Goal: Navigation & Orientation: Find specific page/section

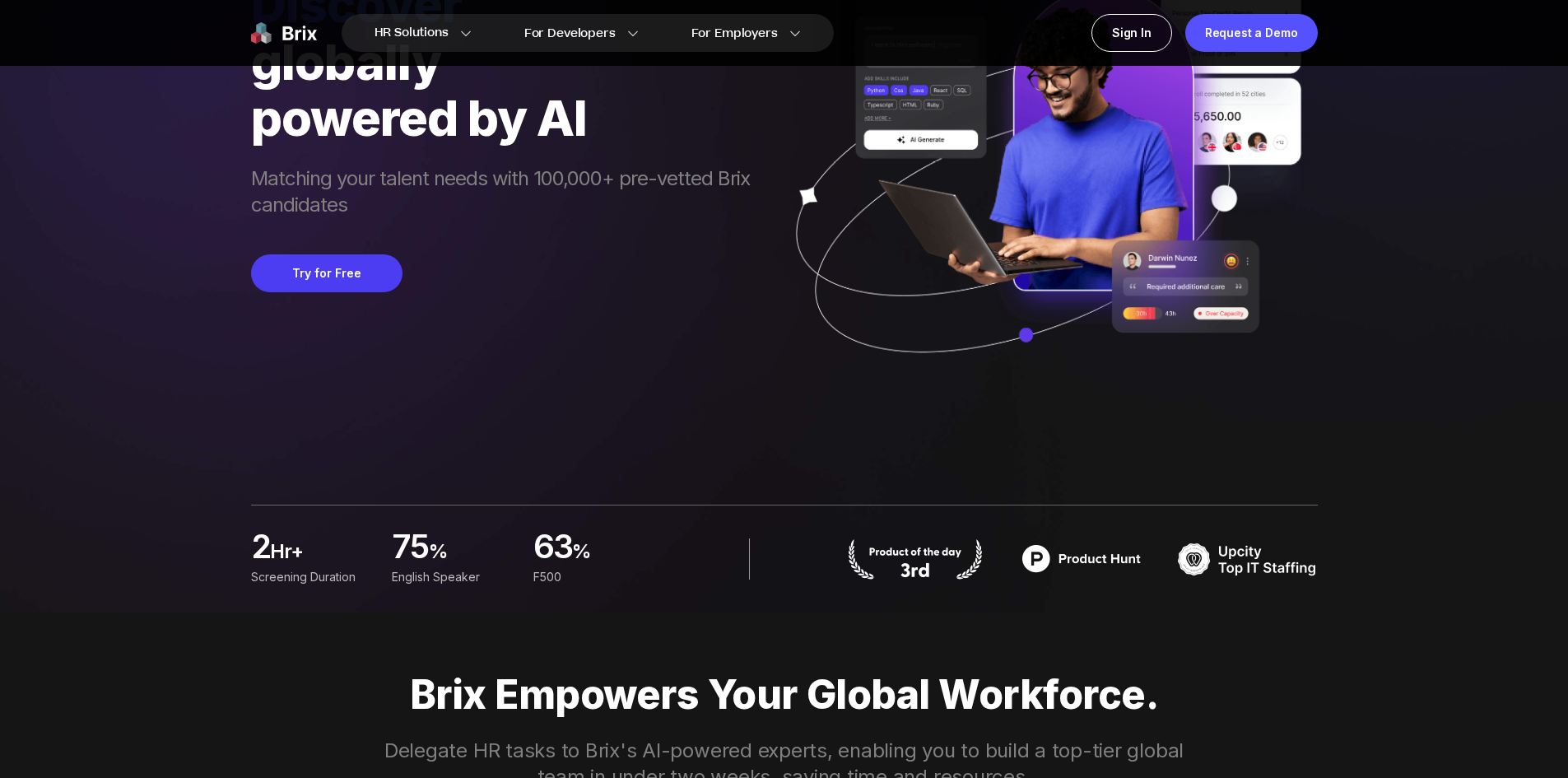
scroll to position [165, 0]
click at [363, 280] on button "Try for Free" at bounding box center [327, 274] width 151 height 38
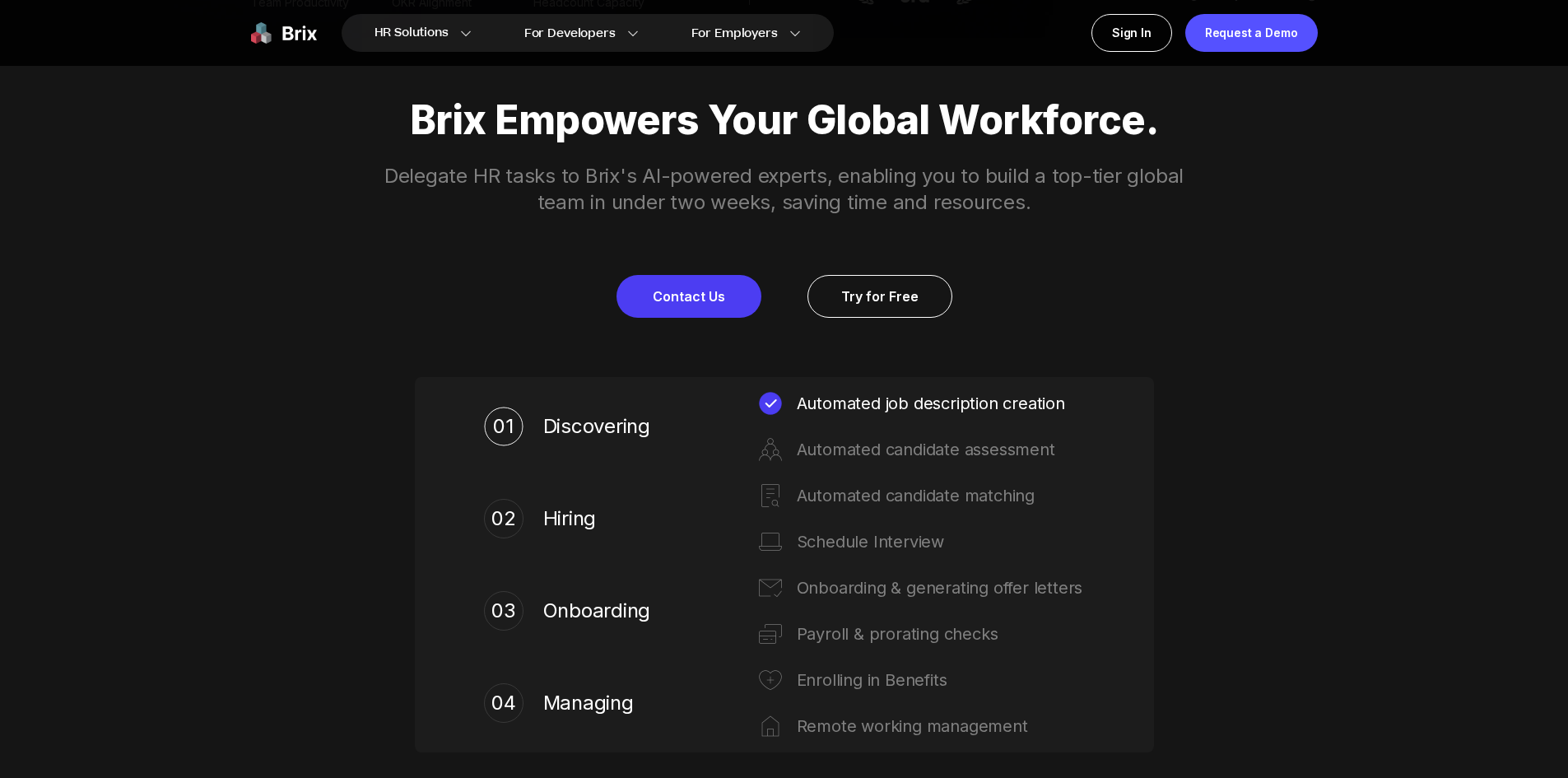
scroll to position [824, 0]
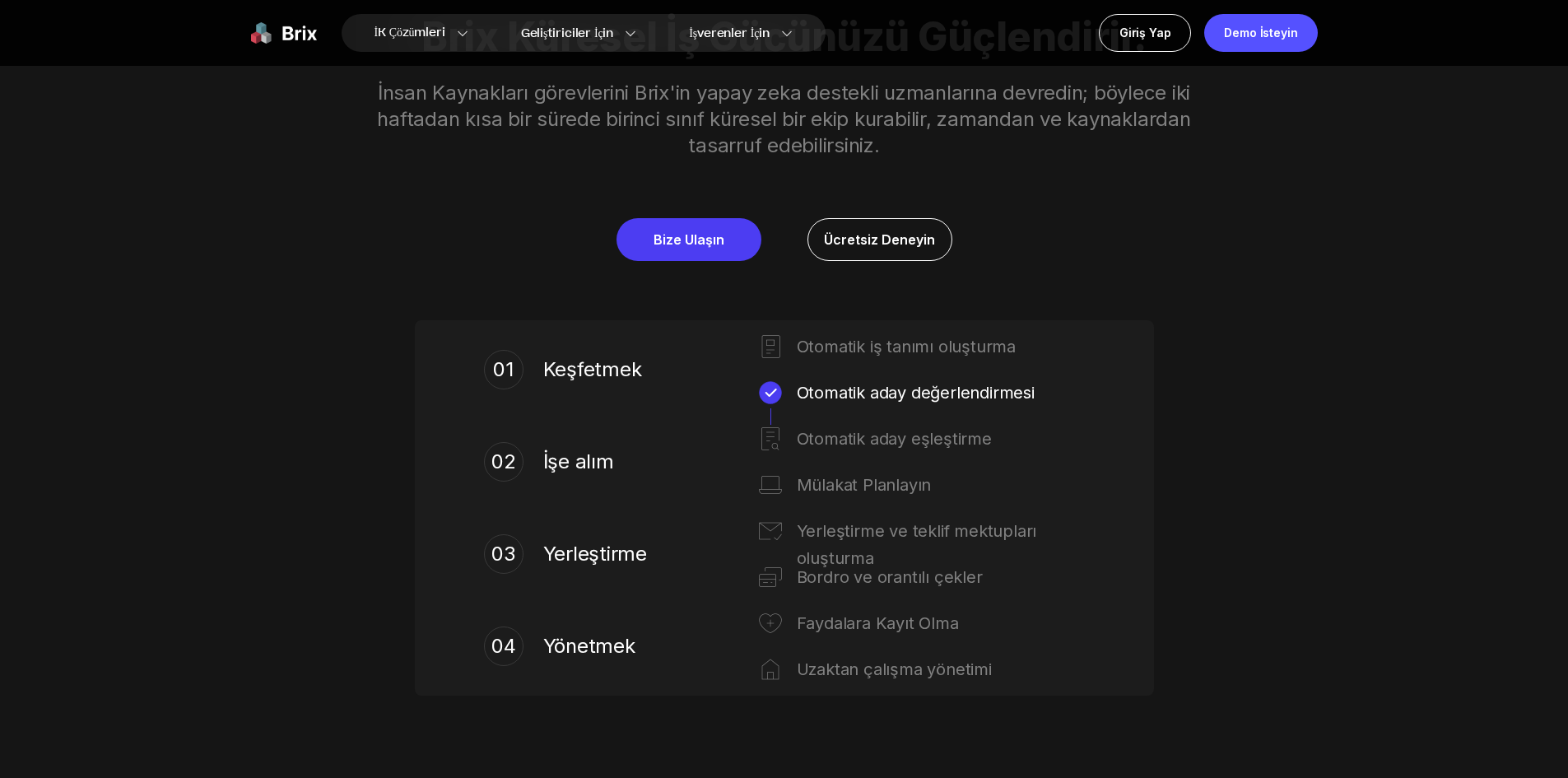
click at [262, 359] on div "Brix Küresel İş Gücünüzü Güçlendirir. İnsan Kaynakları görevlerini Brix'in yapa…" at bounding box center [784, 354] width 1185 height 800
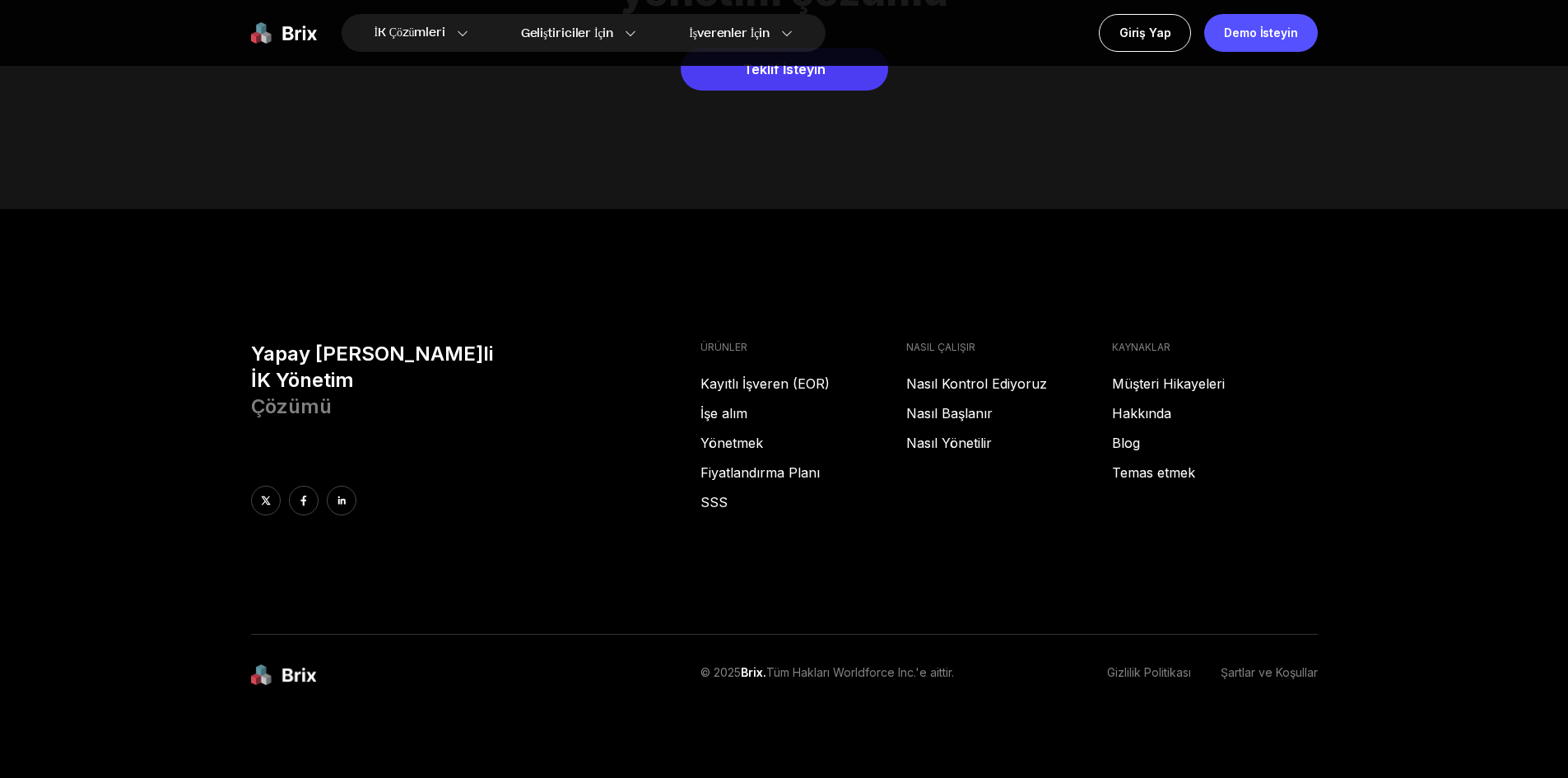
scroll to position [8514, 0]
click at [1119, 270] on footer "Yapay Zeka Destekli İK Yönetim Çözümü ÜRÜNLER Kayıtlı İşveren (EOR) İşe alım Yö…" at bounding box center [784, 494] width 1568 height 576
click at [1148, 381] on font "Müşteri Hikayeleri" at bounding box center [1168, 380] width 112 height 16
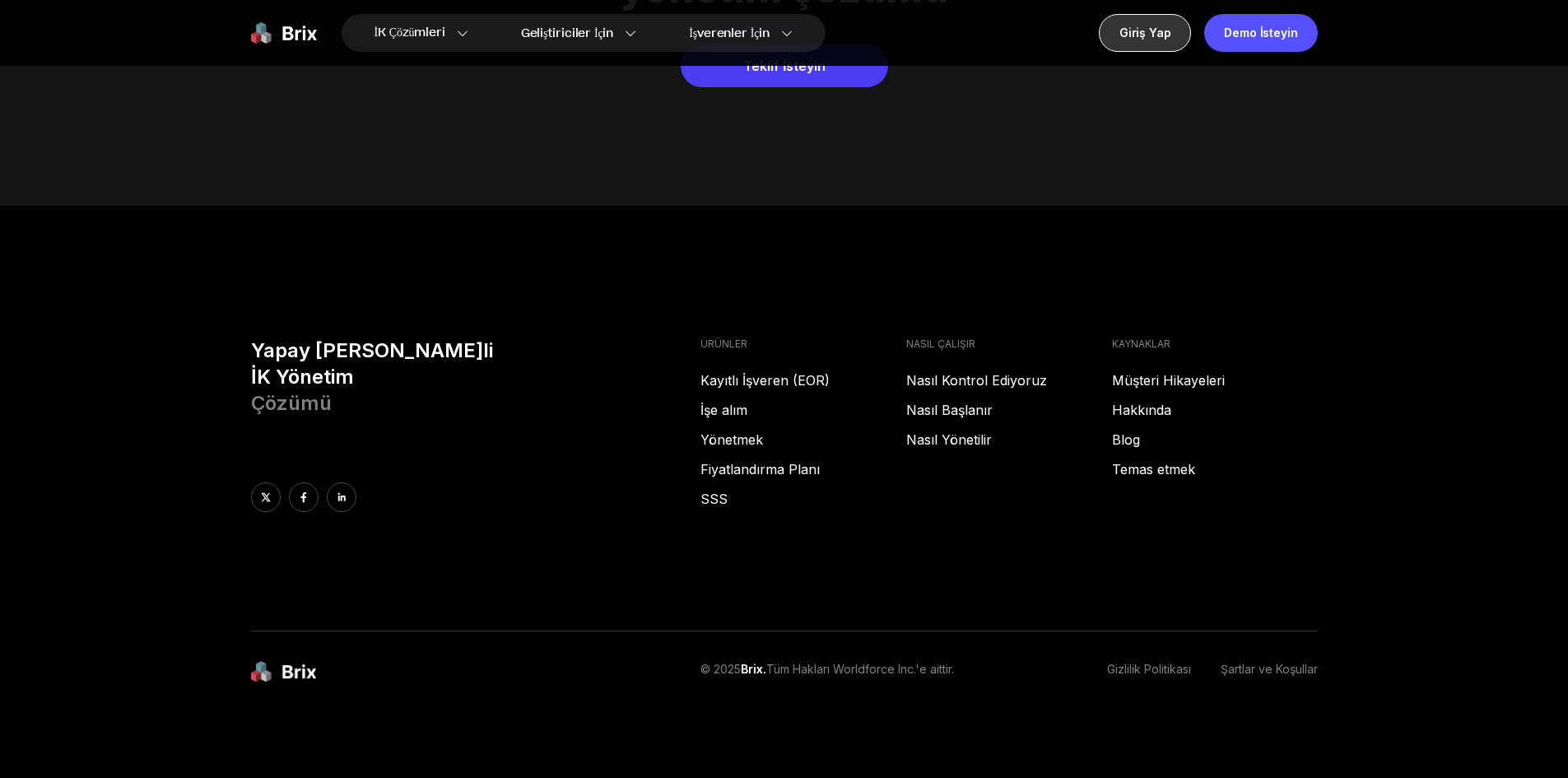
click at [1168, 31] on font "Giriş Yap" at bounding box center [1144, 32] width 51 height 14
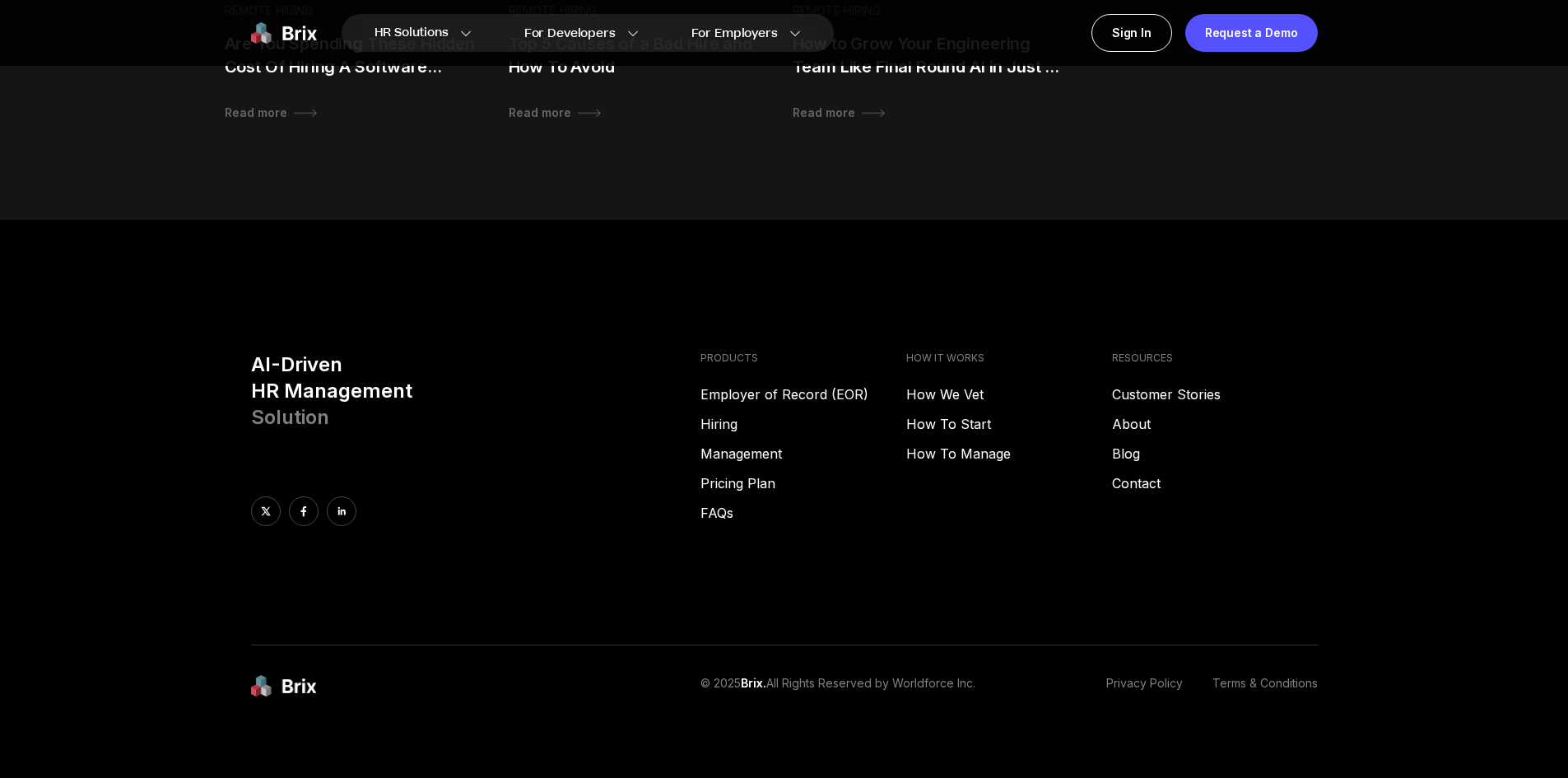
scroll to position [1747, 0]
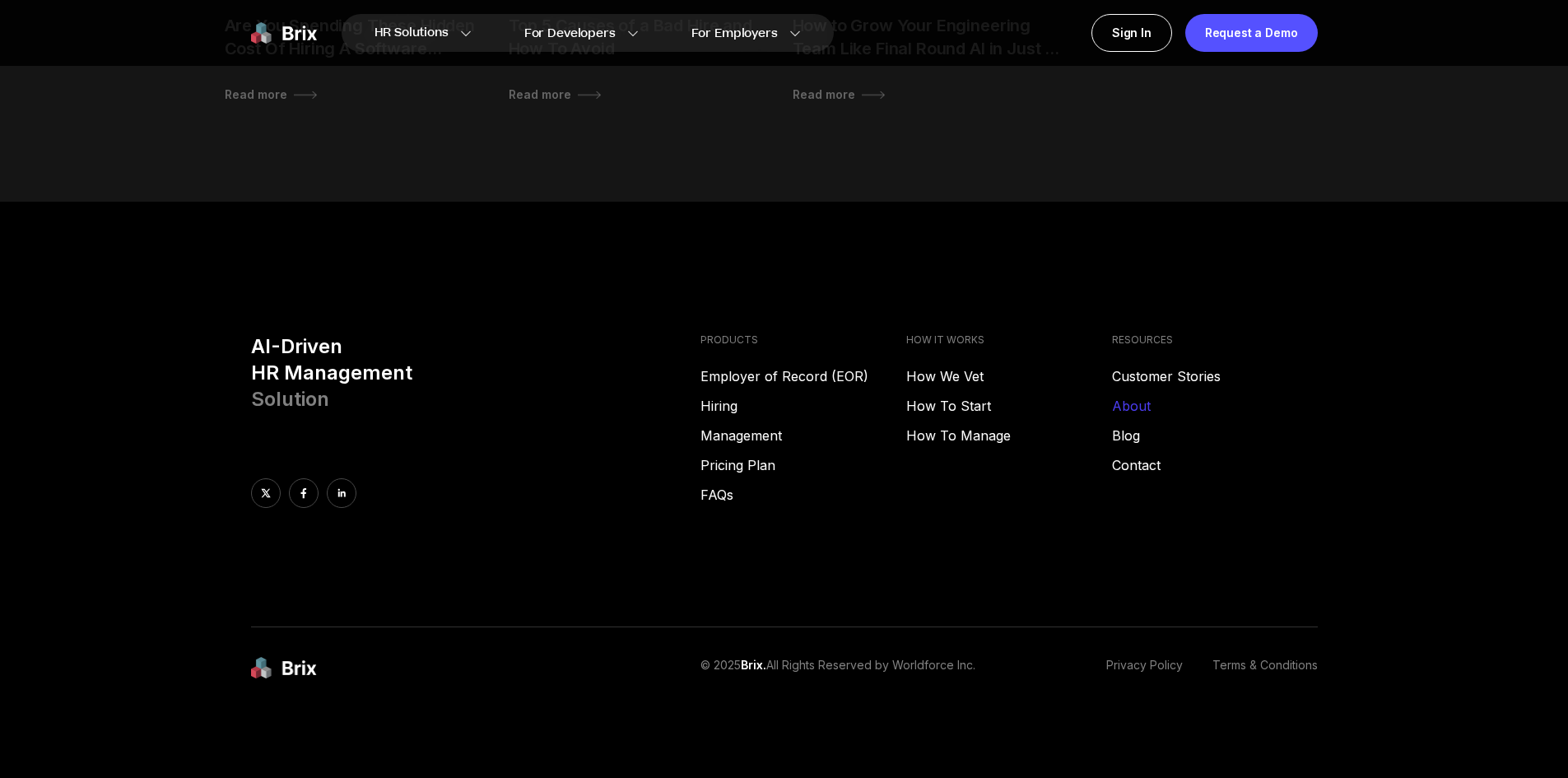
click at [1138, 406] on link "About" at bounding box center [1215, 405] width 206 height 19
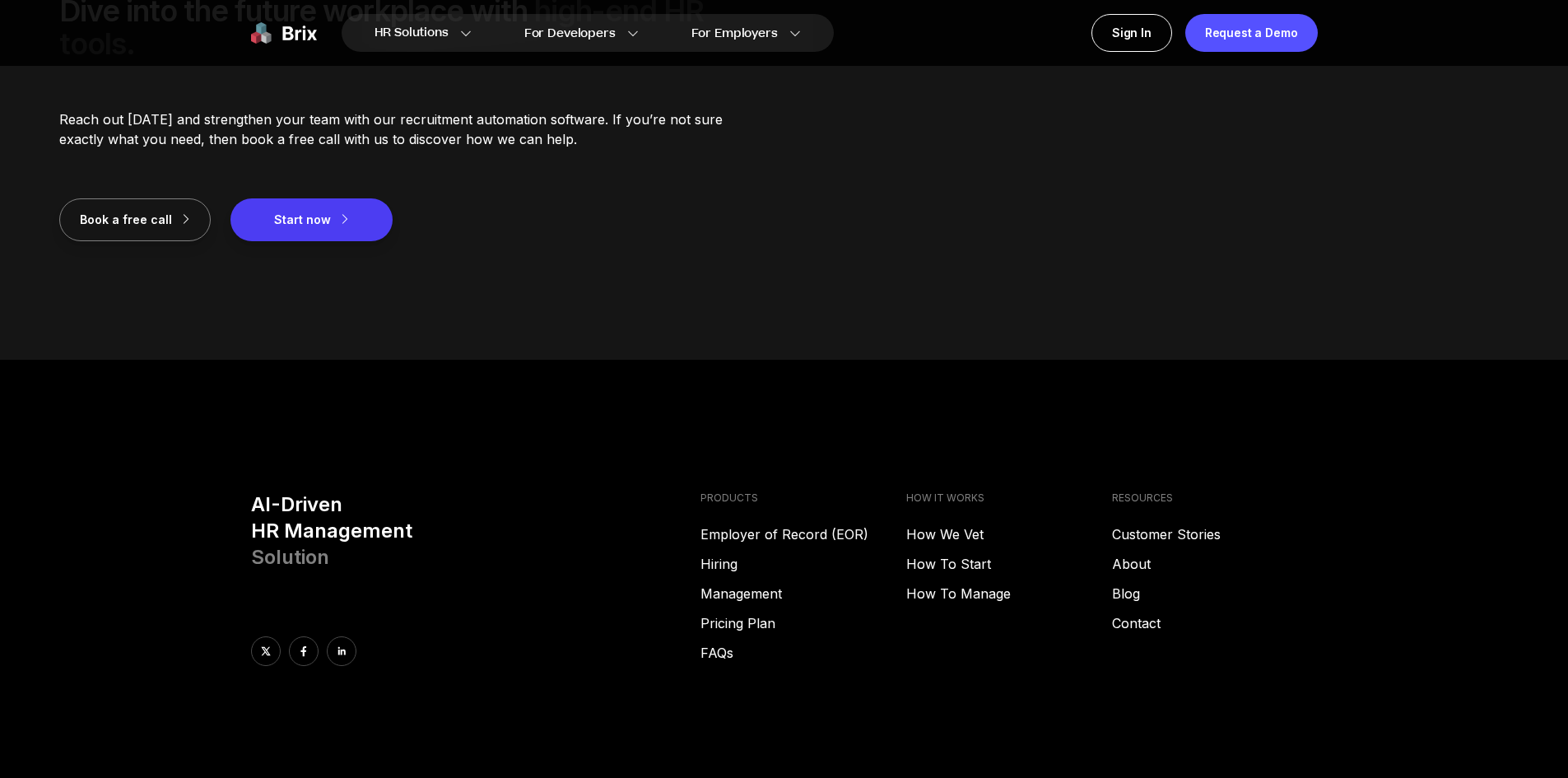
scroll to position [2384, 0]
